Goal: Check status: Check status

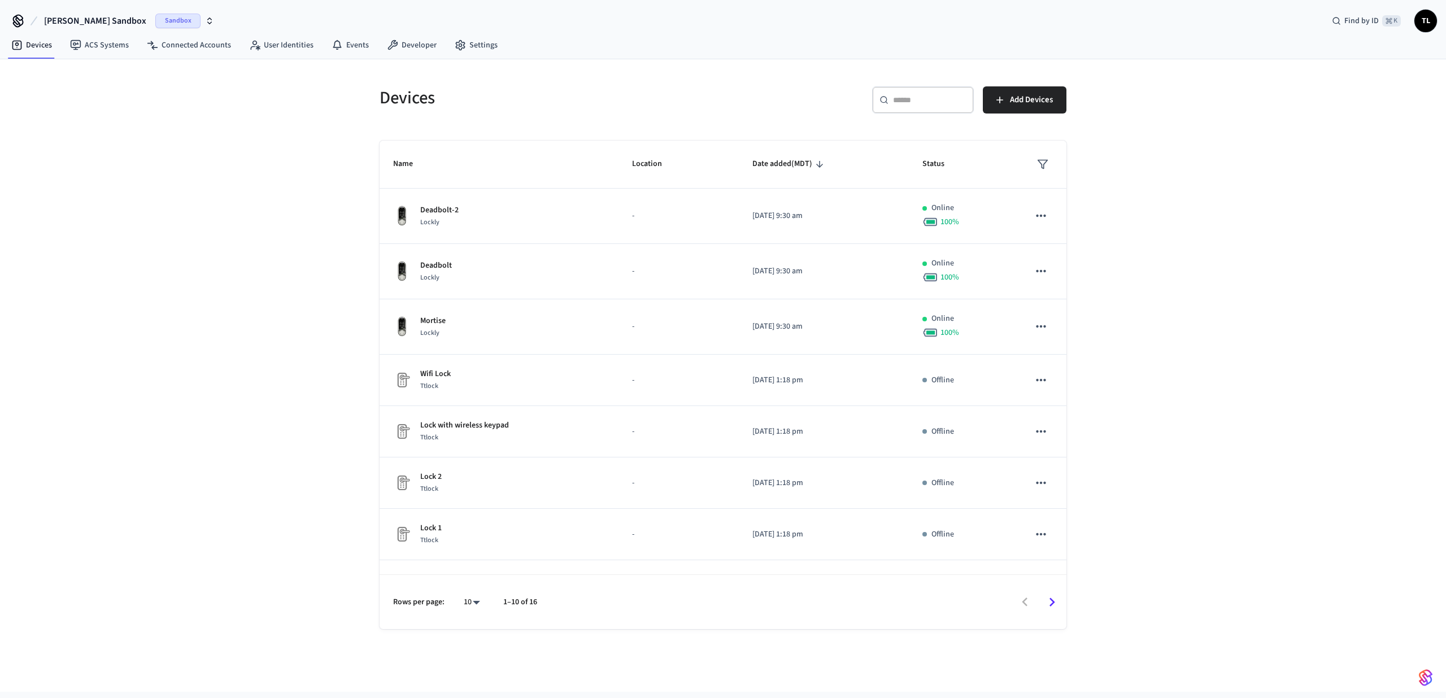
click at [160, 23] on span "Sandbox" at bounding box center [177, 21] width 45 height 15
click at [144, 73] on span "Production" at bounding box center [150, 73] width 45 height 15
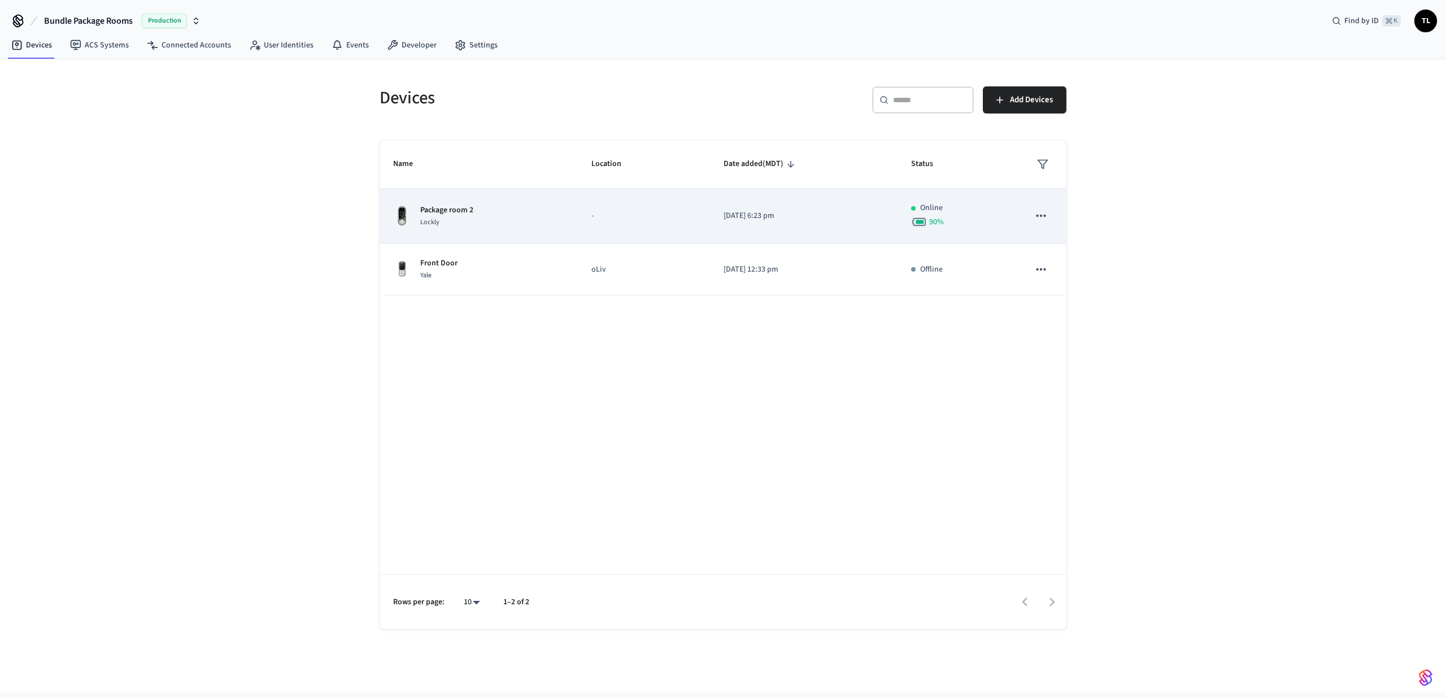
click at [502, 226] on div "Package room 2 Lockly" at bounding box center [478, 216] width 171 height 24
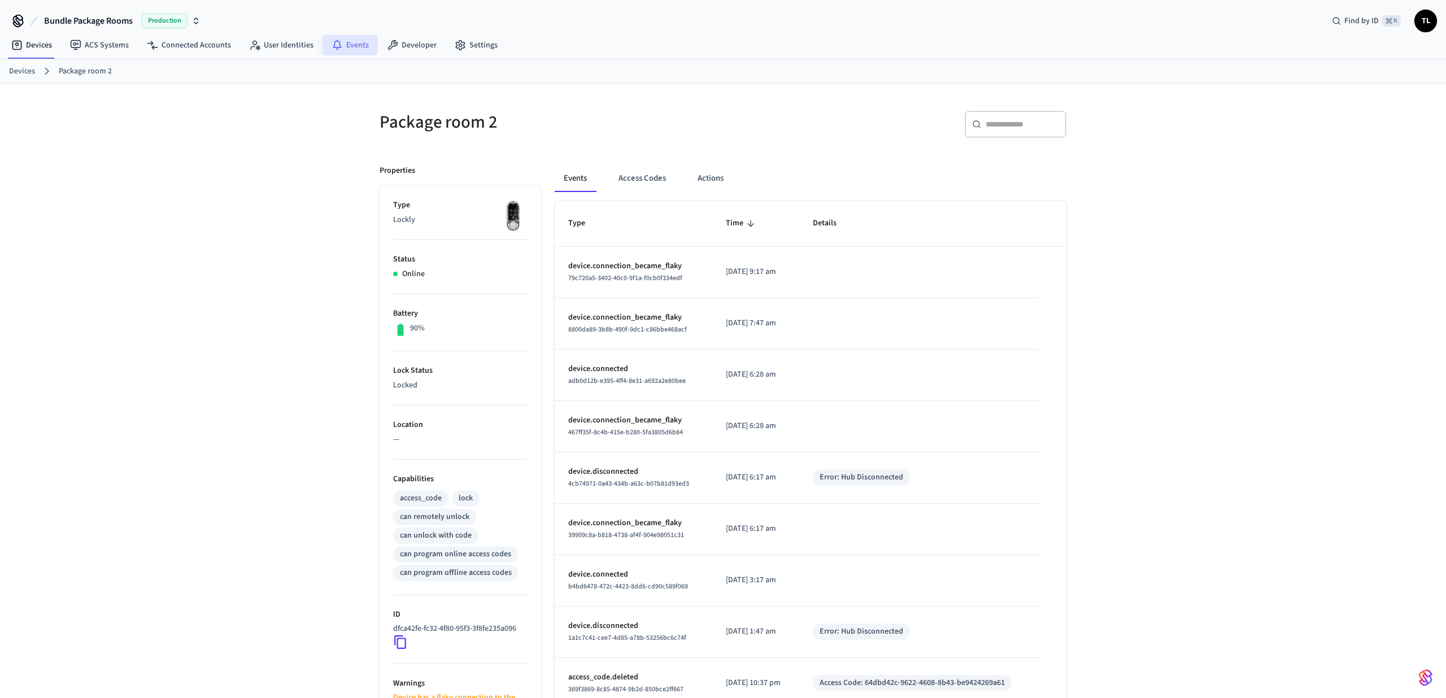
click at [341, 51] on link "Events" at bounding box center [349, 45] width 55 height 20
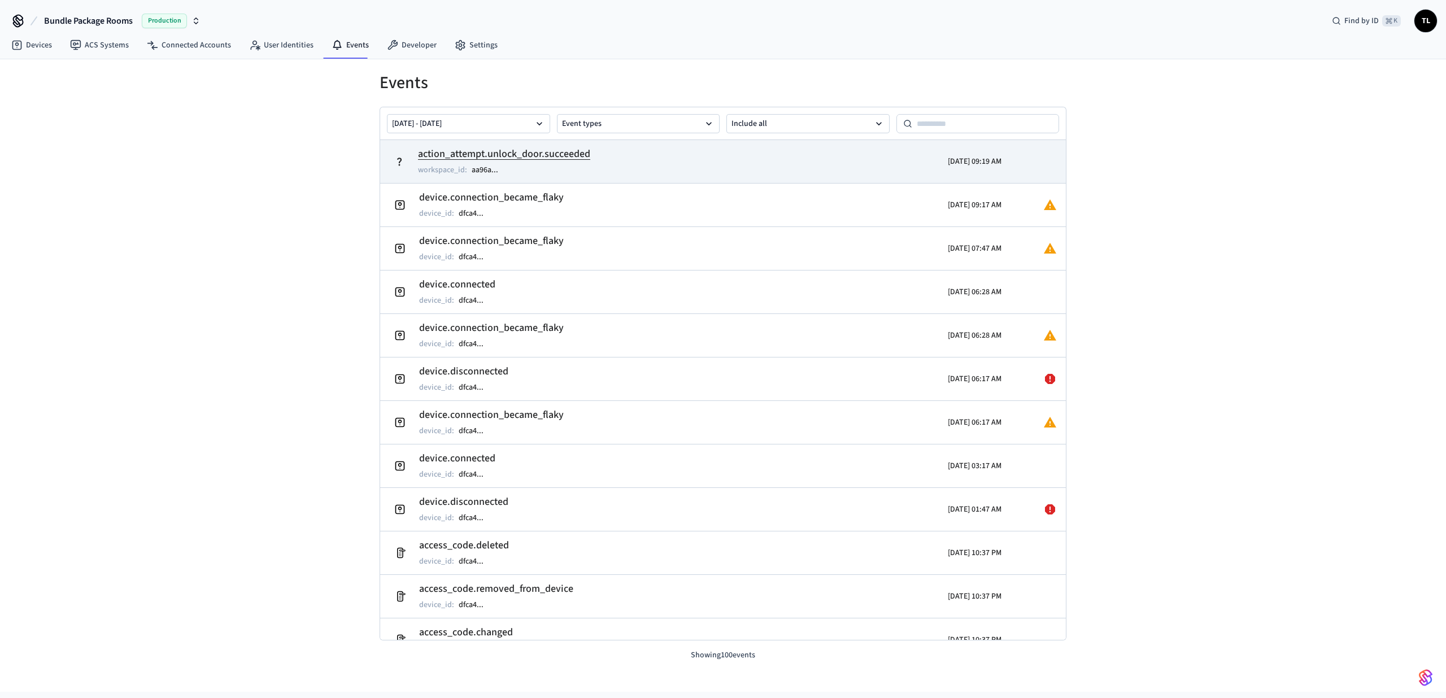
click at [557, 176] on div "workspace_id : aa96a ..." at bounding box center [504, 170] width 172 height 14
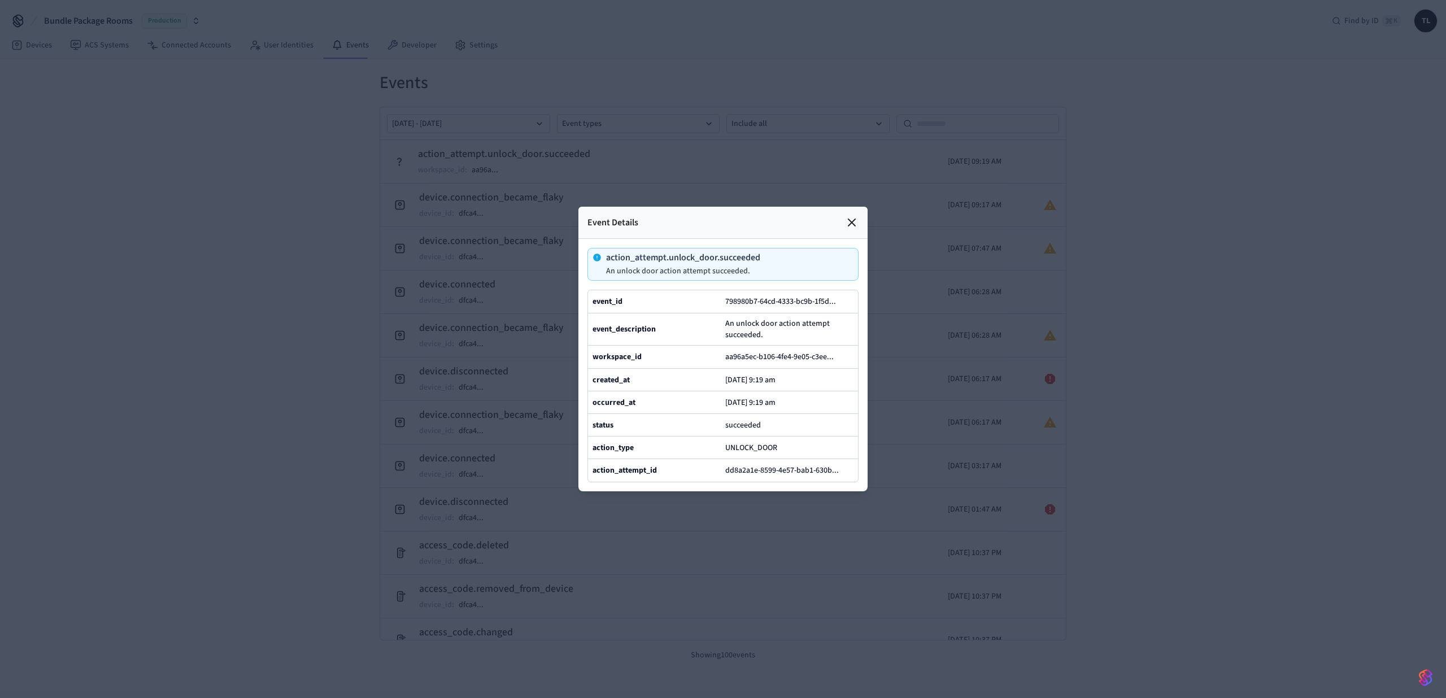
click at [846, 228] on icon at bounding box center [852, 223] width 14 height 14
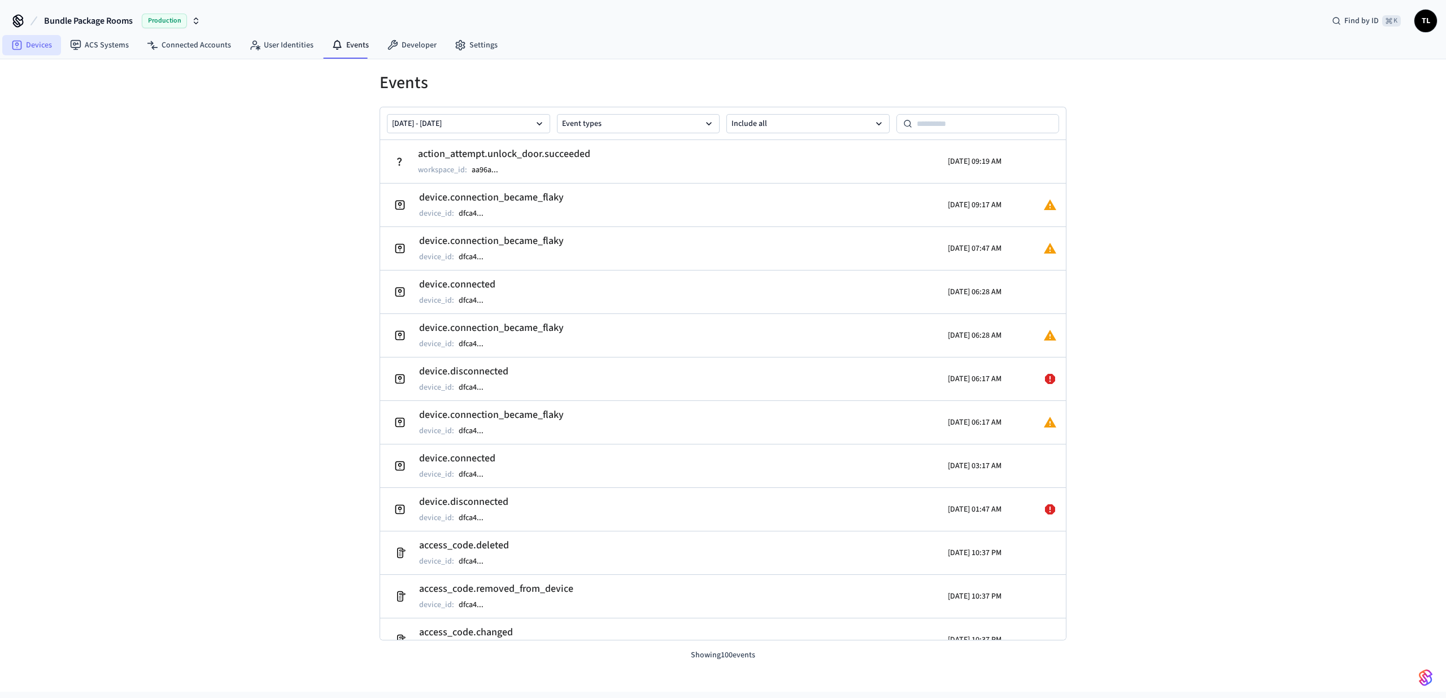
click at [44, 49] on link "Devices" at bounding box center [31, 45] width 59 height 20
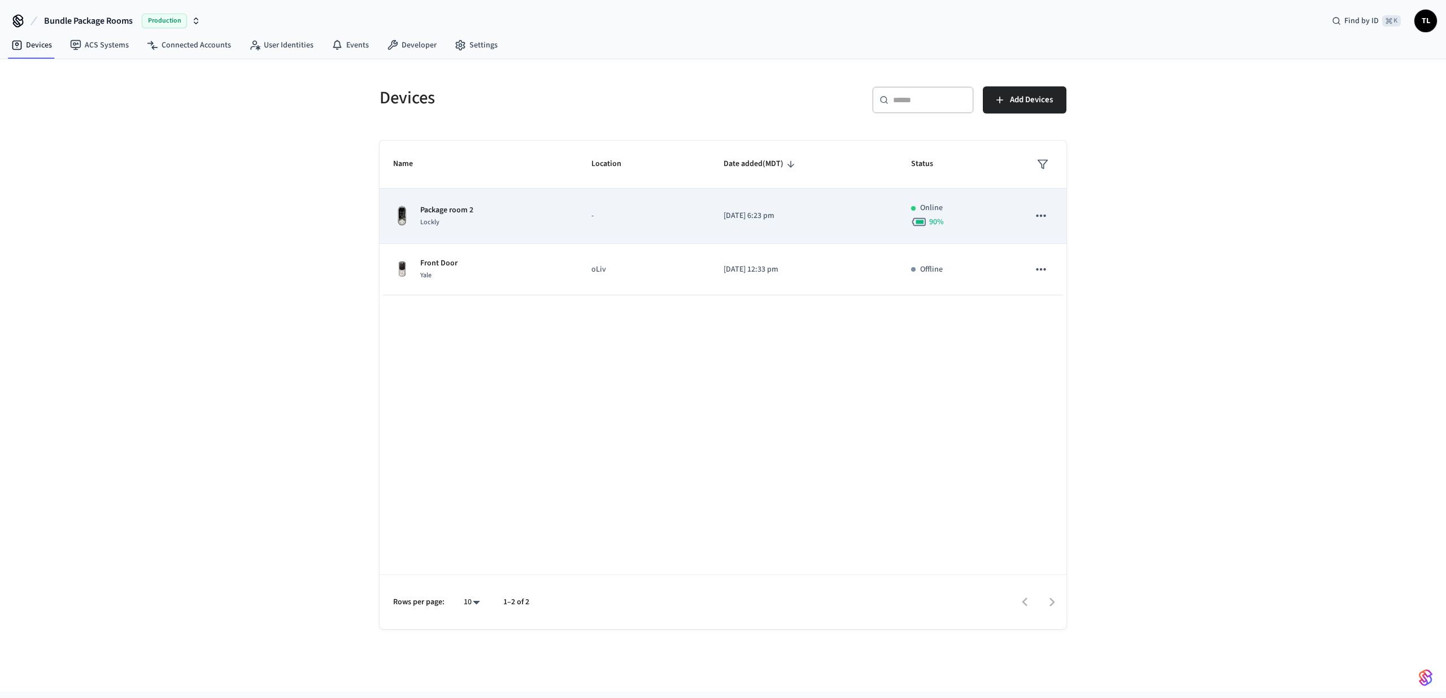
click at [535, 208] on div "Package room 2 Lockly" at bounding box center [478, 216] width 171 height 24
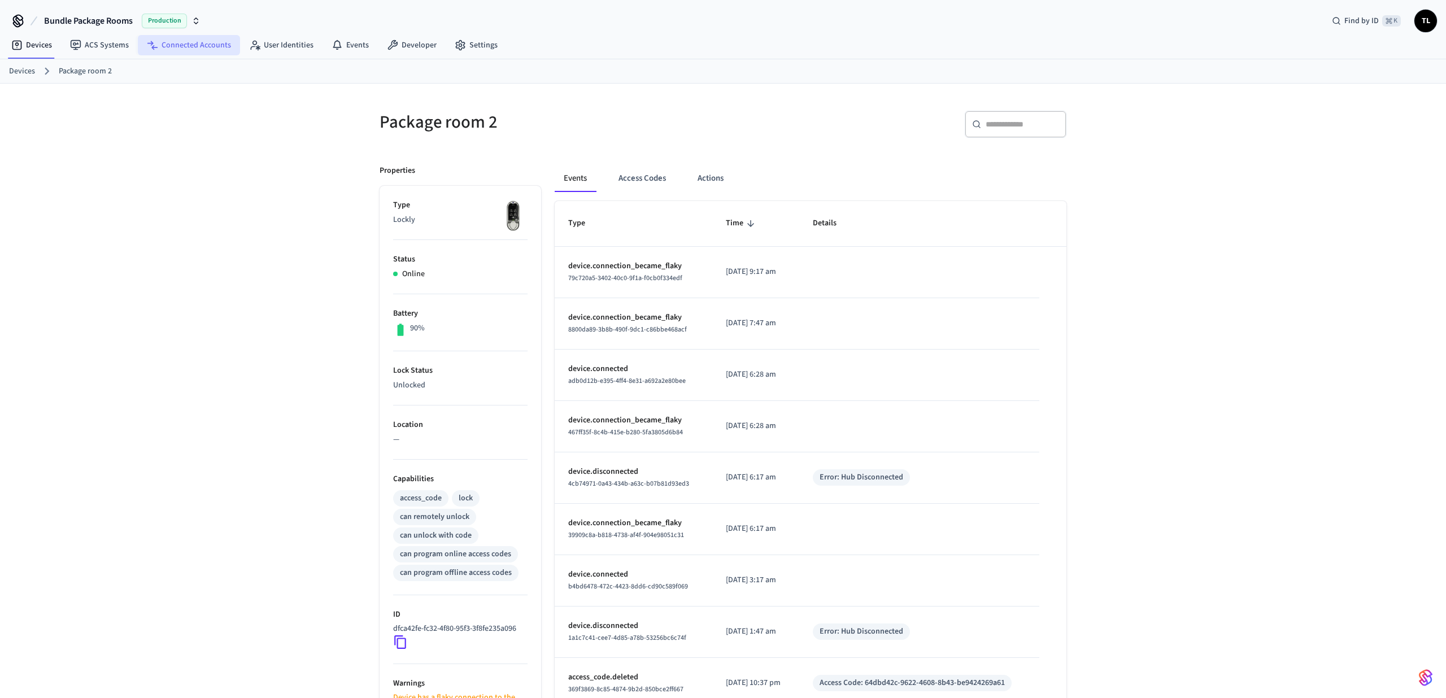
click at [202, 46] on link "Connected Accounts" at bounding box center [189, 45] width 102 height 20
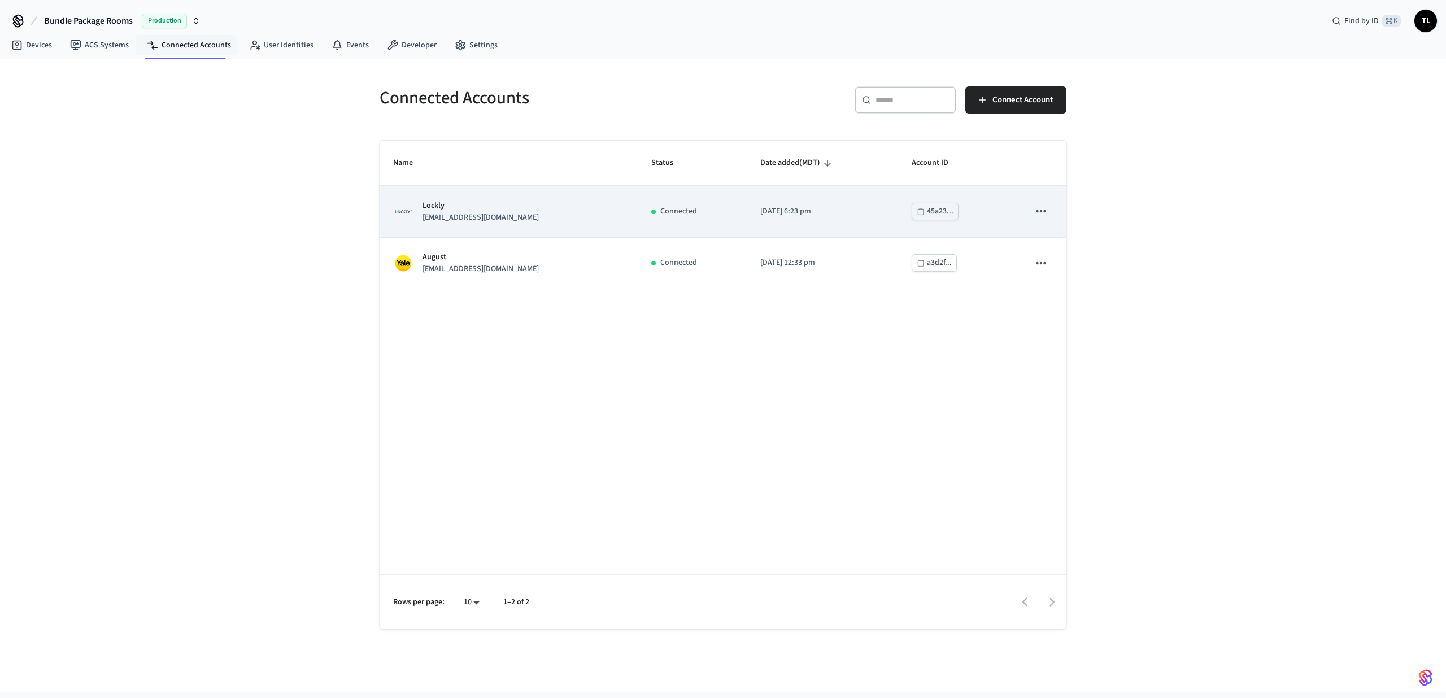
click at [1037, 219] on icon "sticky table" at bounding box center [1041, 211] width 15 height 15
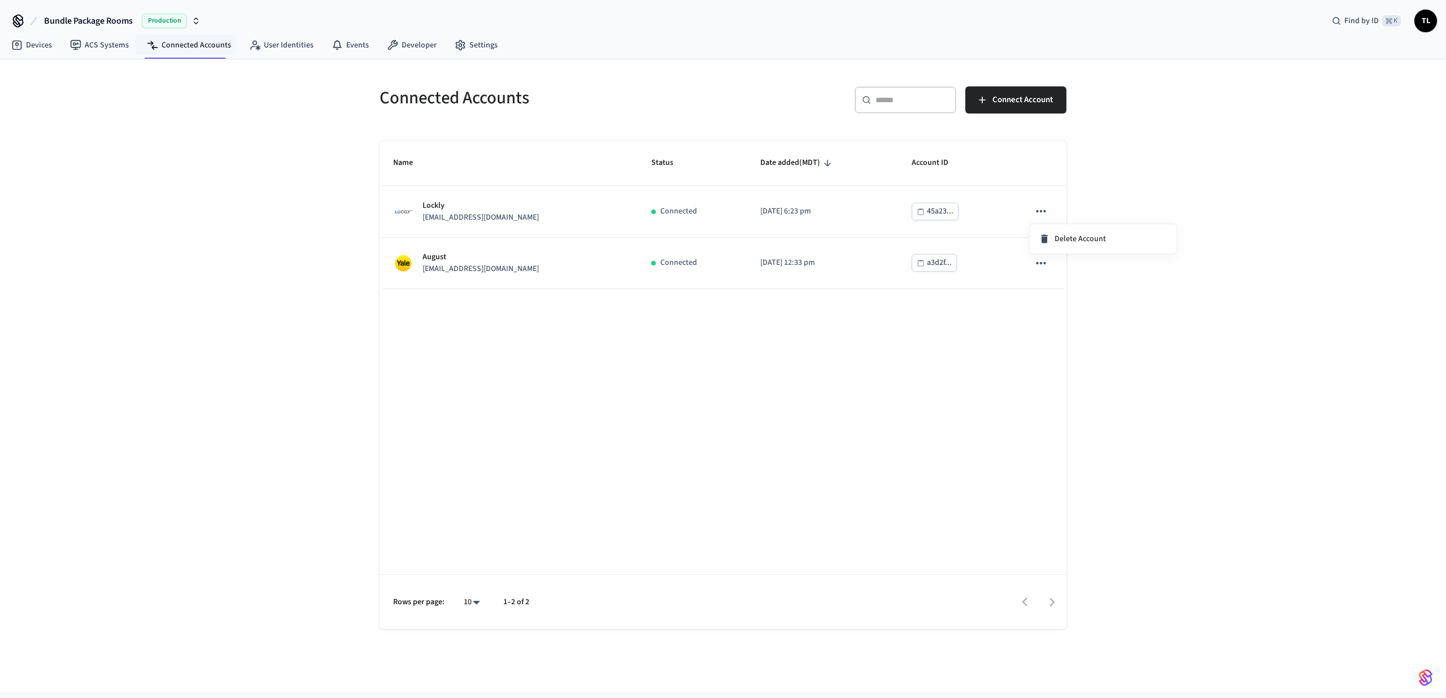
click at [674, 212] on div at bounding box center [723, 349] width 1446 height 698
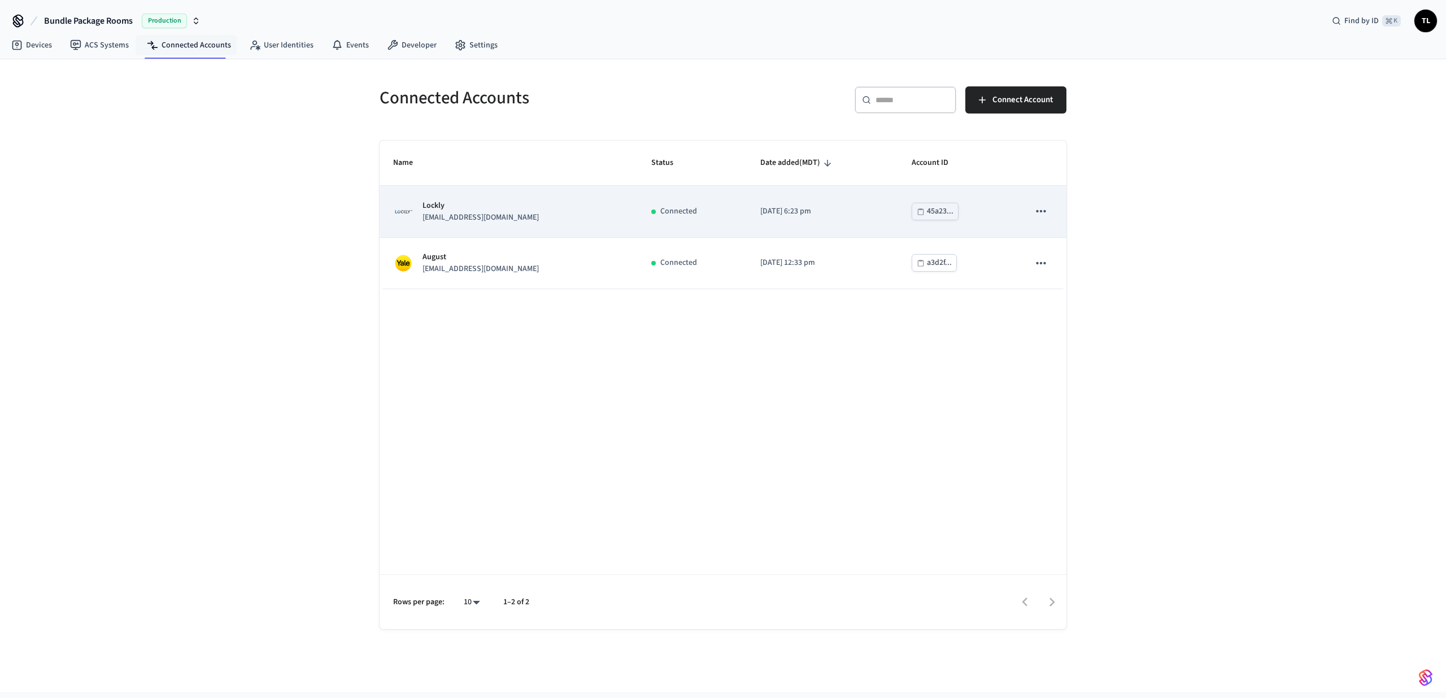
click at [660, 212] on p "Connected" at bounding box center [678, 212] width 37 height 12
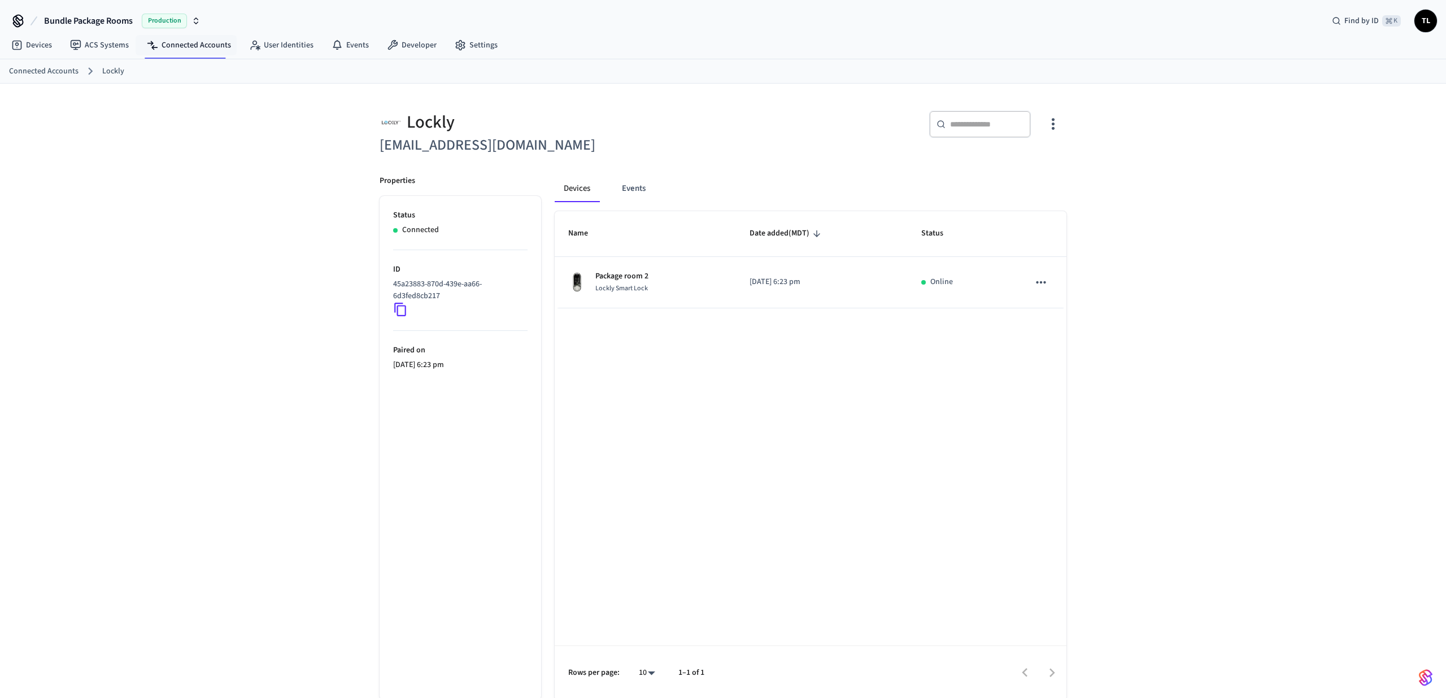
click at [1047, 123] on icon "button" at bounding box center [1053, 124] width 18 height 18
click at [1023, 174] on span "Sync Account" at bounding box center [1021, 170] width 46 height 11
click at [655, 288] on div at bounding box center [723, 349] width 1446 height 698
click at [42, 44] on link "Devices" at bounding box center [31, 45] width 59 height 20
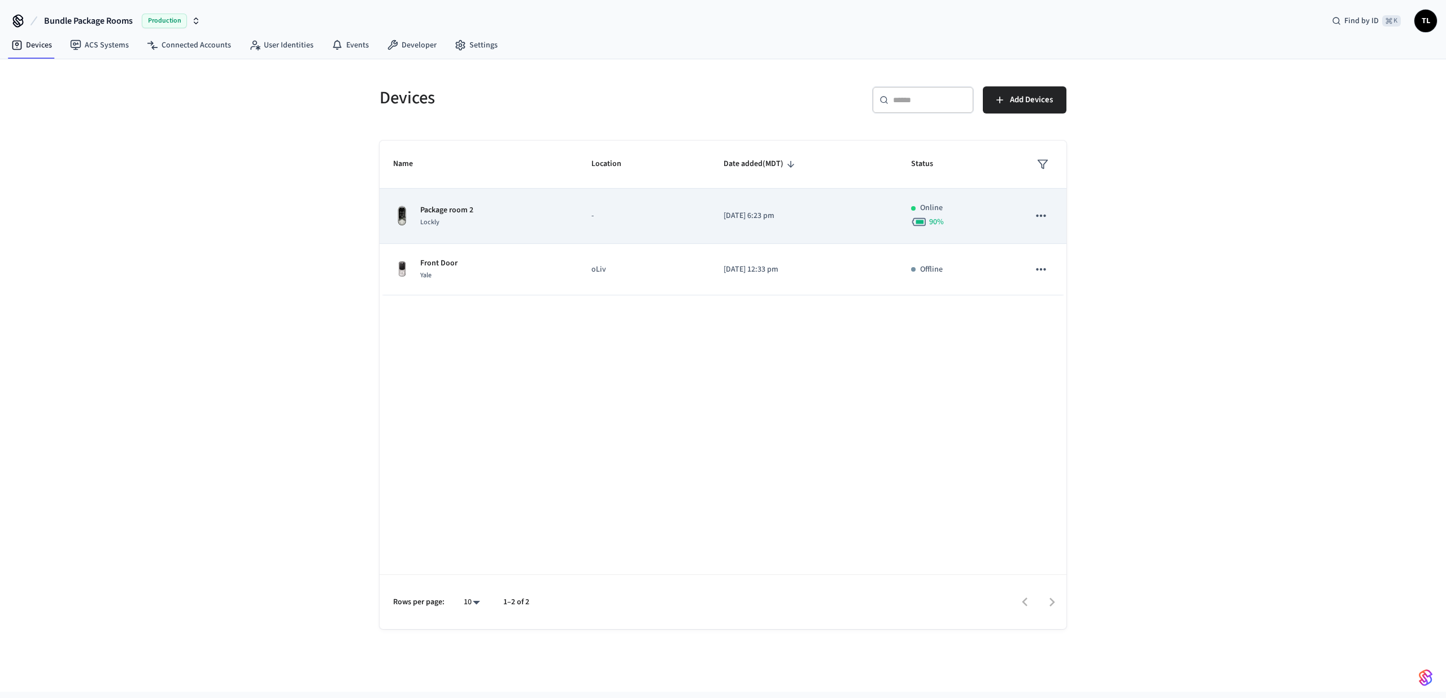
click at [528, 209] on div "Package room 2 Lockly" at bounding box center [478, 216] width 171 height 24
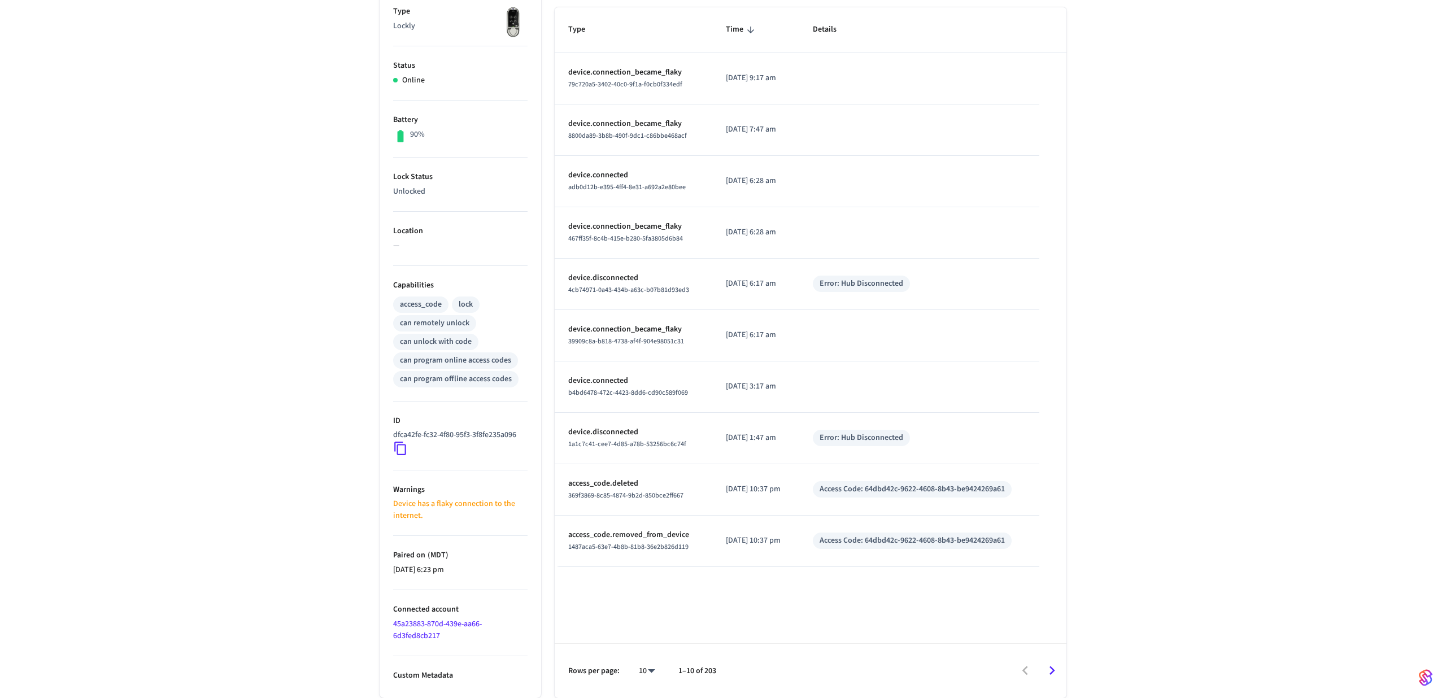
scroll to position [190, 0]
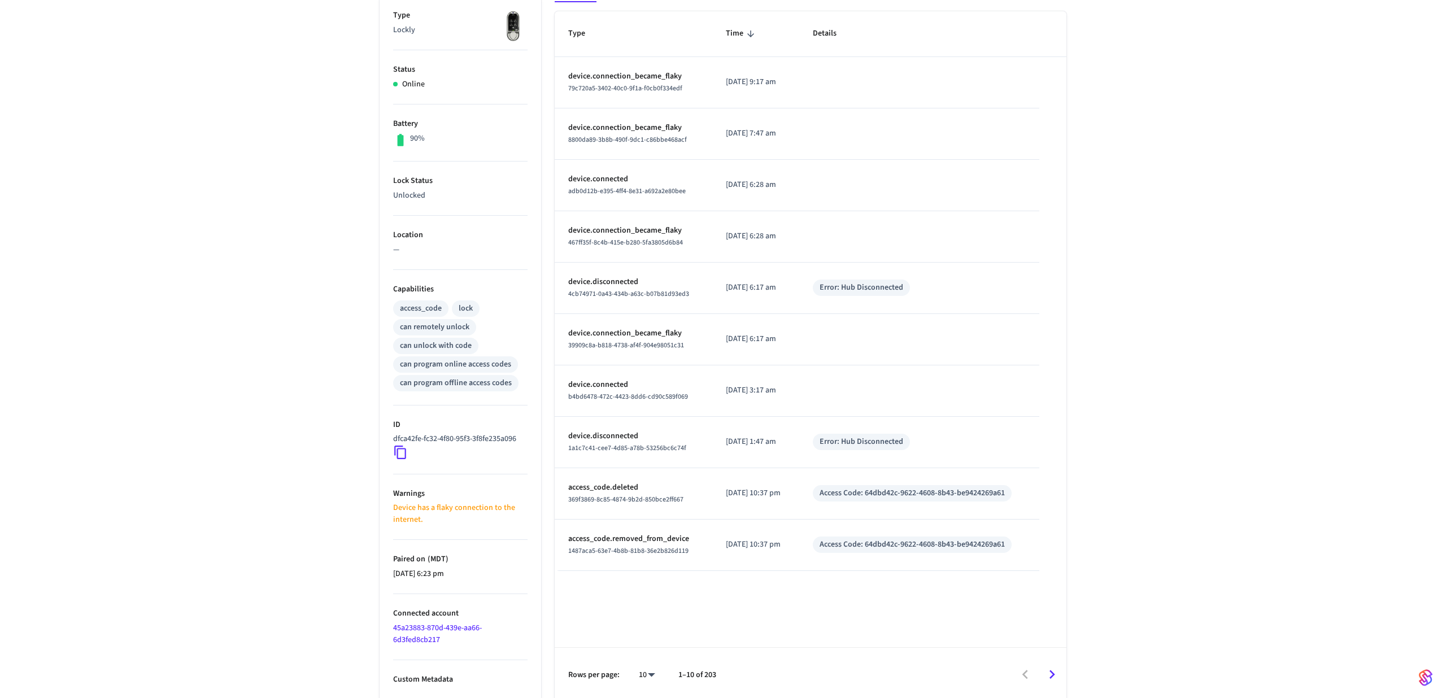
click at [427, 517] on p "Device has a flaky connection to the internet." at bounding box center [460, 514] width 134 height 24
click at [427, 516] on p "Device has a flaky connection to the internet." at bounding box center [460, 514] width 134 height 24
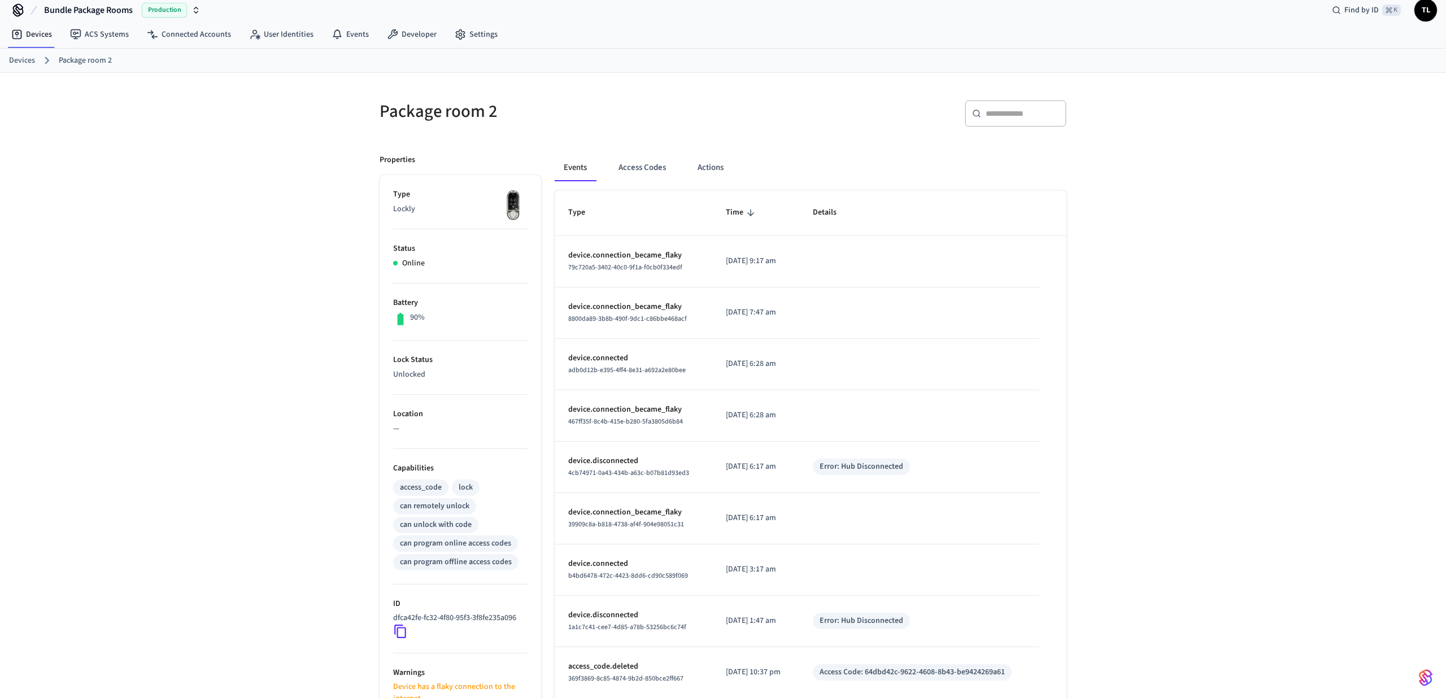
scroll to position [0, 0]
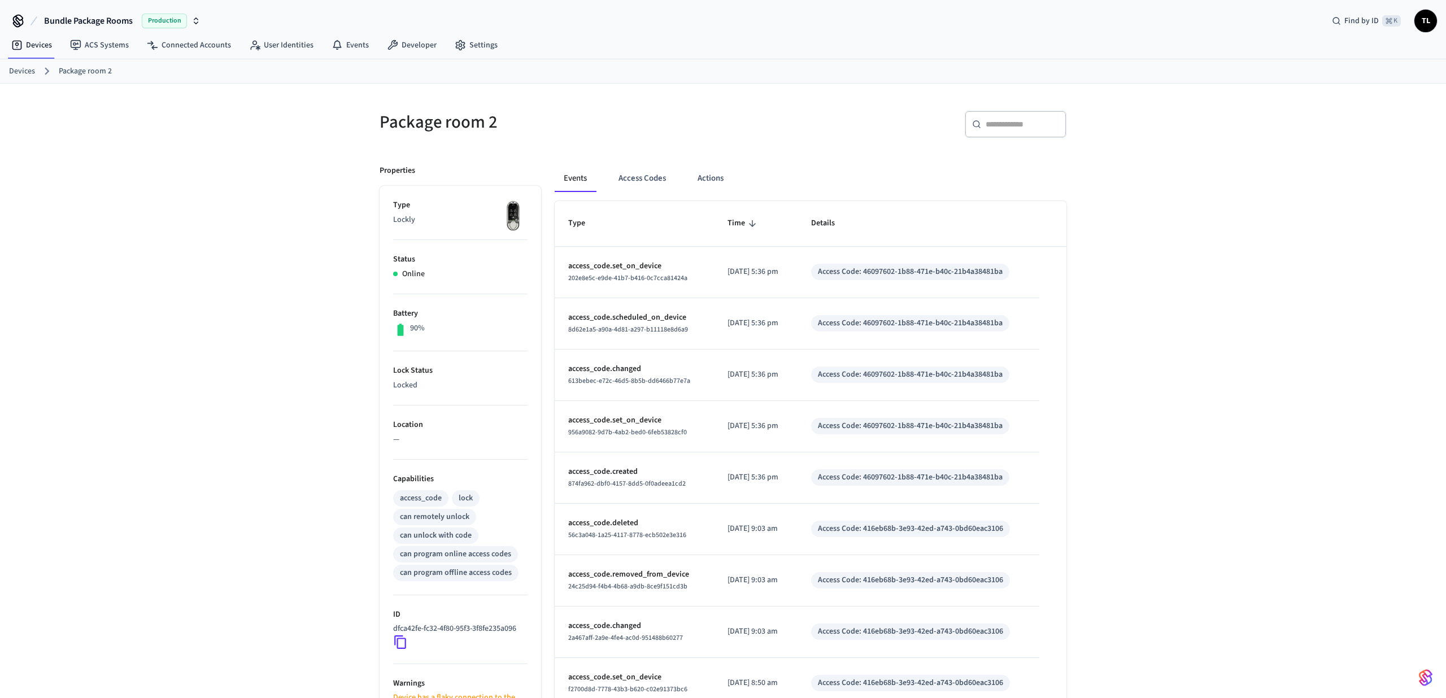
click at [20, 67] on link "Devices" at bounding box center [22, 72] width 26 height 12
